Goal: Information Seeking & Learning: Learn about a topic

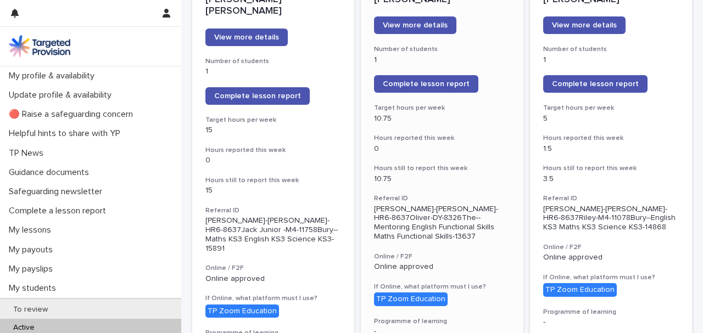
scroll to position [73, 0]
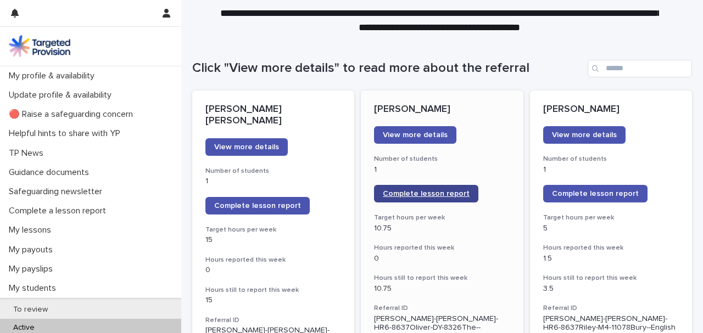
click at [424, 194] on span "Complete lesson report" at bounding box center [426, 194] width 87 height 8
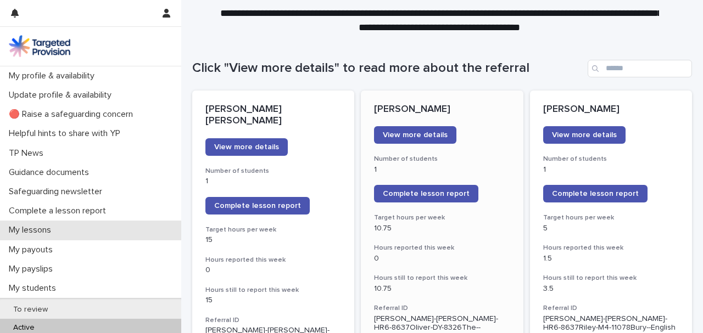
click at [49, 236] on p "My lessons" at bounding box center [31, 230] width 55 height 10
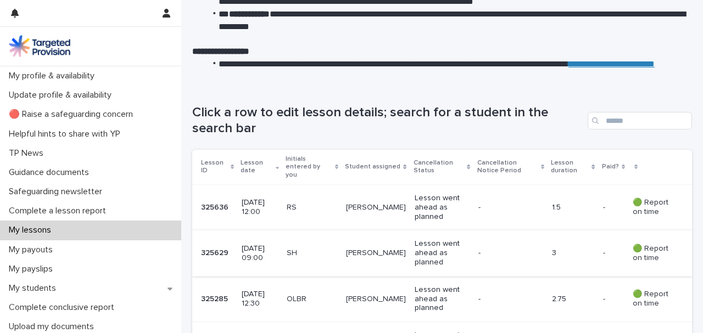
scroll to position [220, 0]
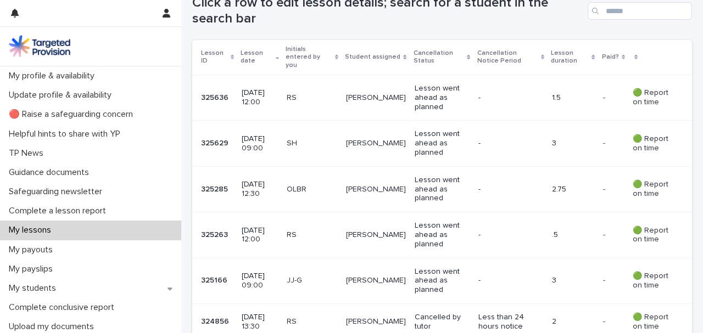
click at [424, 177] on p "Lesson went ahead as planned" at bounding box center [442, 189] width 54 height 27
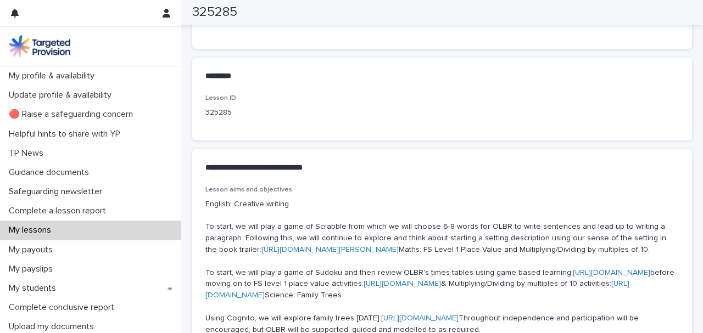
scroll to position [622, 0]
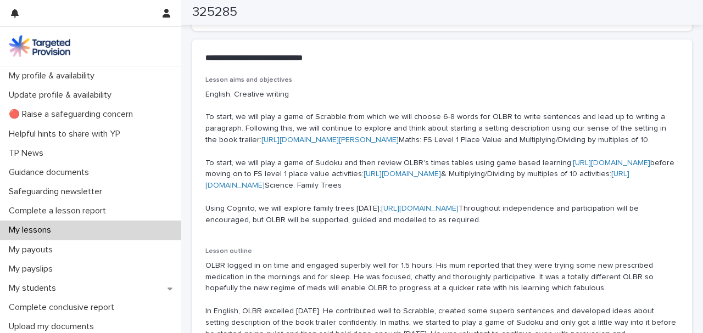
drag, startPoint x: 205, startPoint y: 92, endPoint x: 652, endPoint y: 306, distance: 495.3
click at [652, 234] on div "Lesson aims and objectives English: Creative writing To start, we will play a g…" at bounding box center [441, 155] width 473 height 158
copy p "English: Creative writing To start, we will play a game of Scrabble from which …"
